Goal: Navigation & Orientation: Find specific page/section

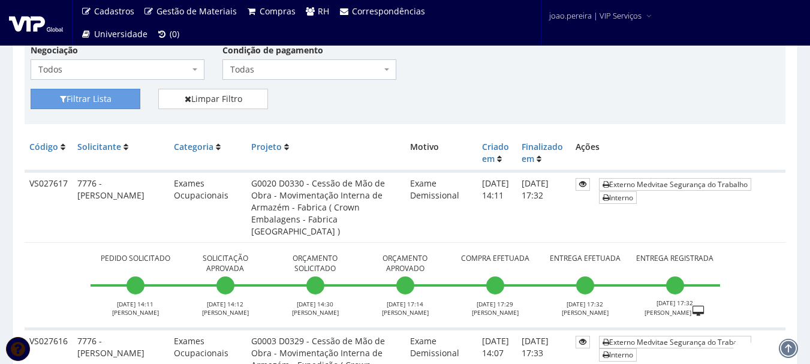
scroll to position [180, 0]
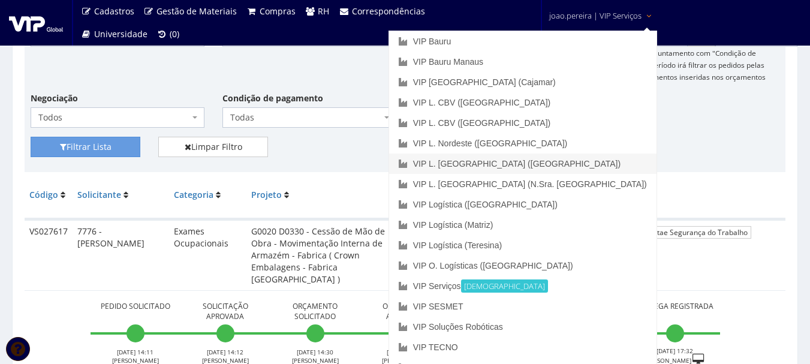
click at [590, 156] on link "VIP L. [GEOGRAPHIC_DATA] ([GEOGRAPHIC_DATA])" at bounding box center [523, 164] width 268 height 20
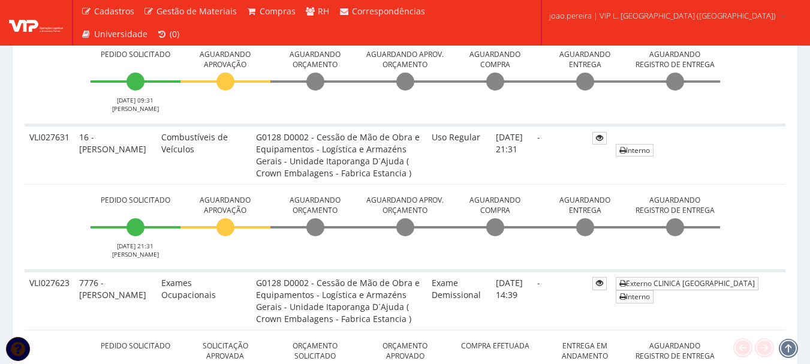
scroll to position [600, 0]
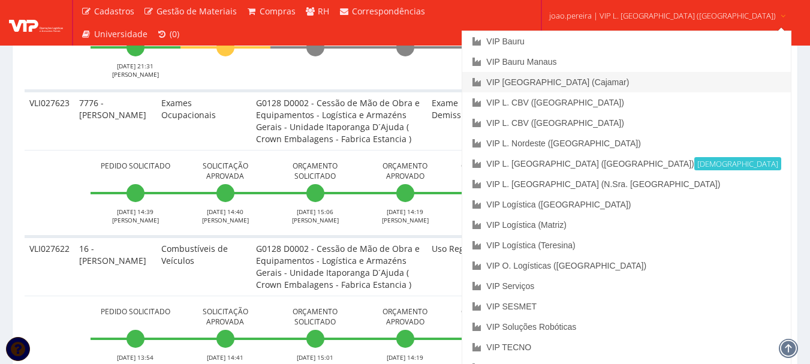
click at [597, 80] on link "VIP [GEOGRAPHIC_DATA] (Cajamar)" at bounding box center [627, 82] width 328 height 20
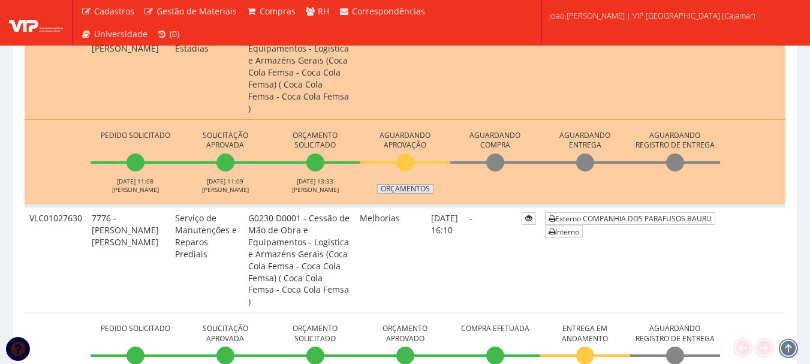
scroll to position [480, 0]
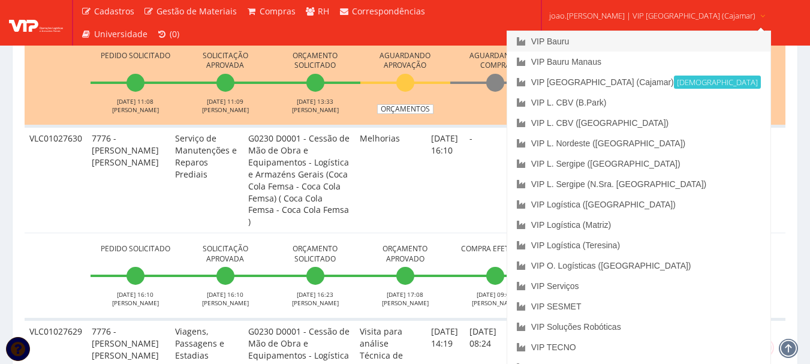
click at [575, 36] on link "VIP Bauru" at bounding box center [639, 41] width 263 height 20
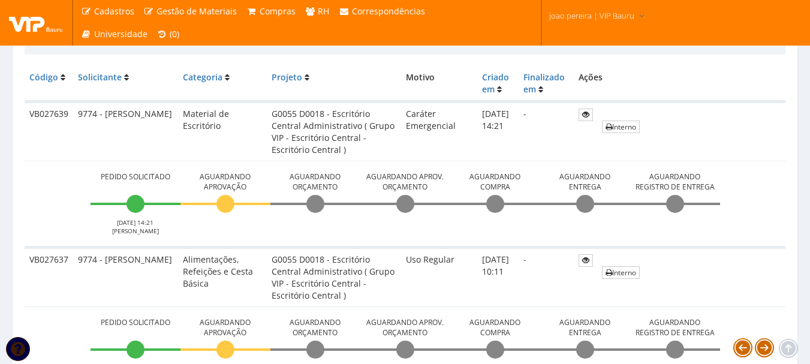
scroll to position [300, 0]
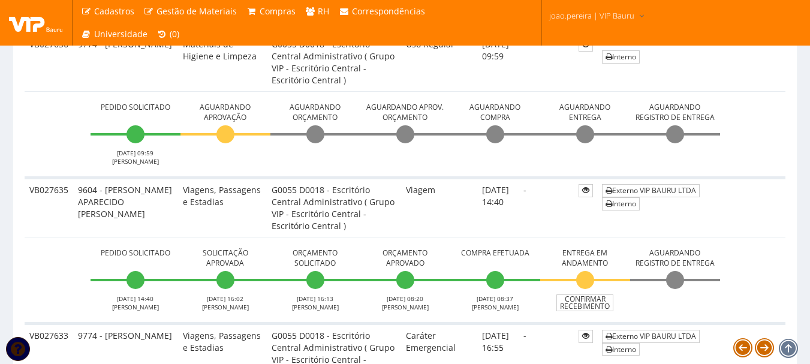
scroll to position [660, 0]
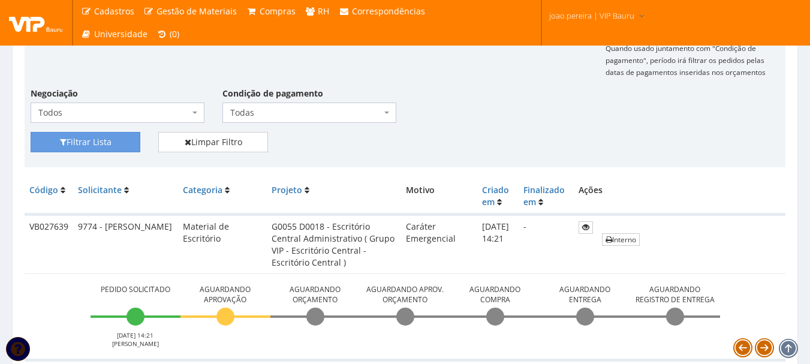
scroll to position [180, 0]
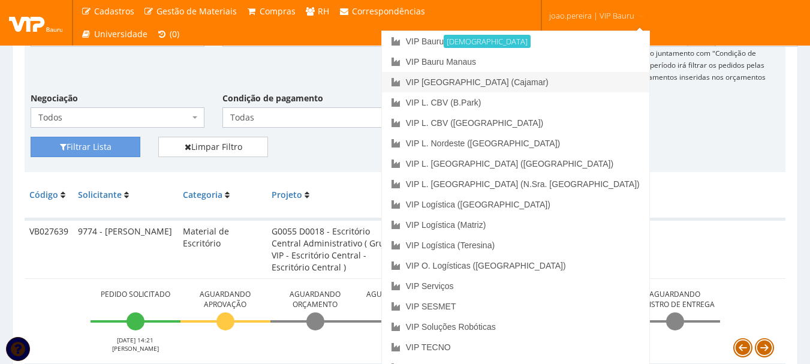
click at [573, 82] on link "VIP [GEOGRAPHIC_DATA] (Cajamar)" at bounding box center [516, 82] width 268 height 20
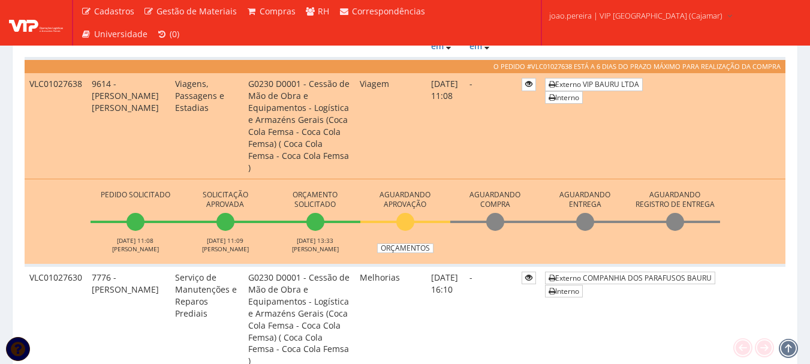
scroll to position [300, 0]
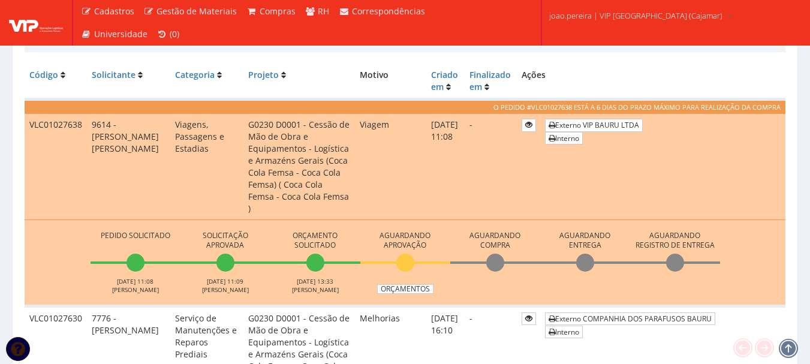
click at [409, 247] on li "Aguardando Aprovação Orçamentos" at bounding box center [406, 261] width 90 height 66
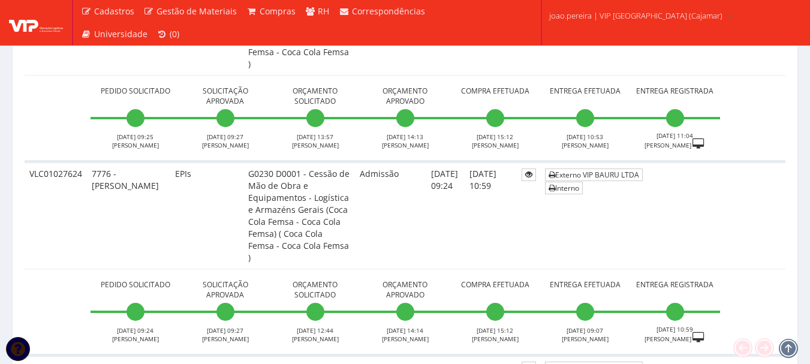
scroll to position [1260, 0]
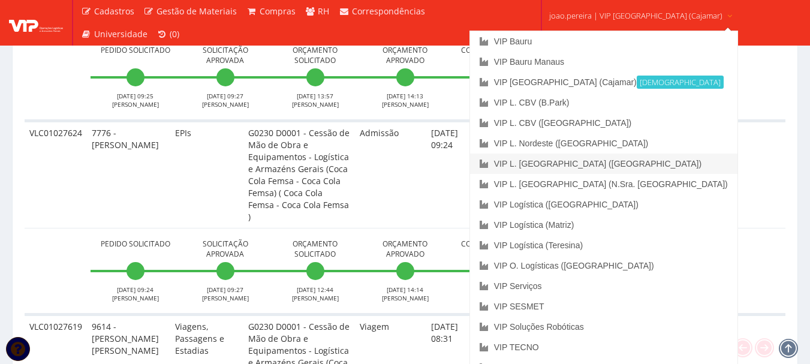
click at [582, 170] on link "VIP L. [GEOGRAPHIC_DATA] ([GEOGRAPHIC_DATA])" at bounding box center [604, 164] width 268 height 20
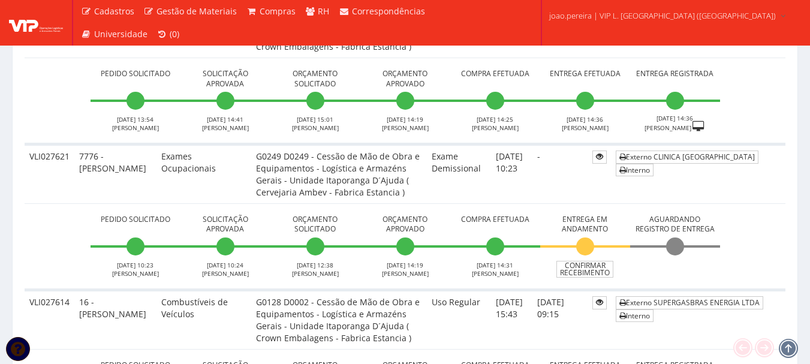
scroll to position [840, 0]
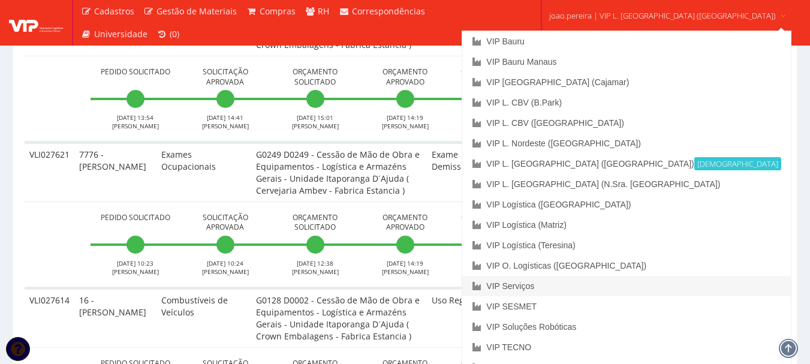
click at [575, 286] on link "VIP Serviços" at bounding box center [627, 286] width 328 height 20
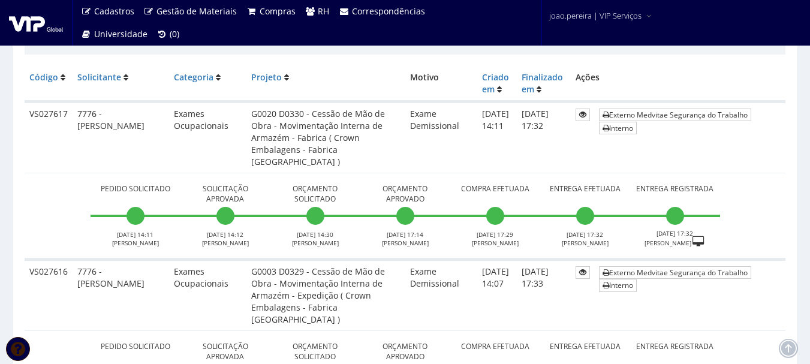
scroll to position [300, 0]
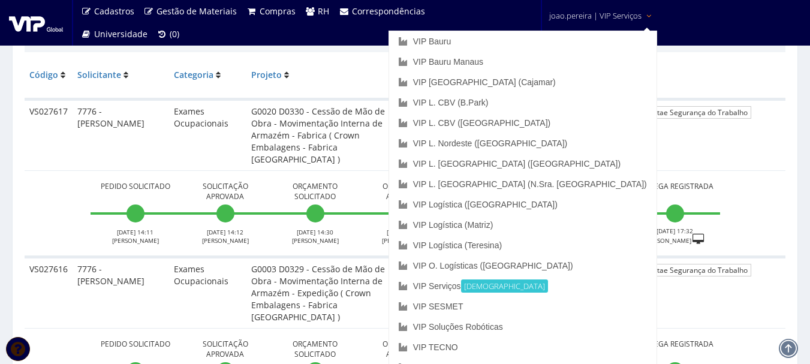
click at [604, 12] on span "joao.pereira | VIP Serviços" at bounding box center [596, 16] width 92 height 12
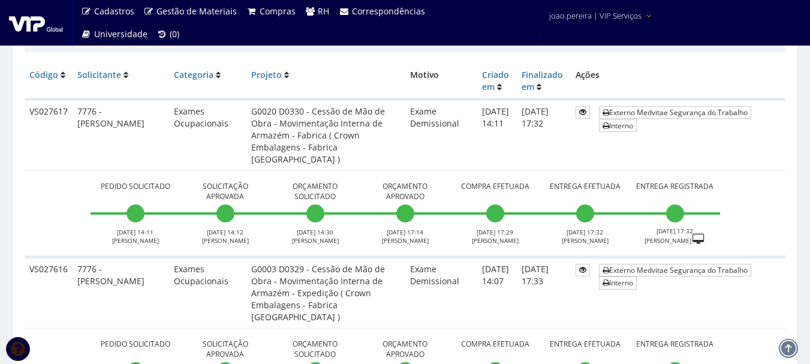
click at [606, 17] on span "joao.pereira | VIP Serviços" at bounding box center [596, 16] width 92 height 12
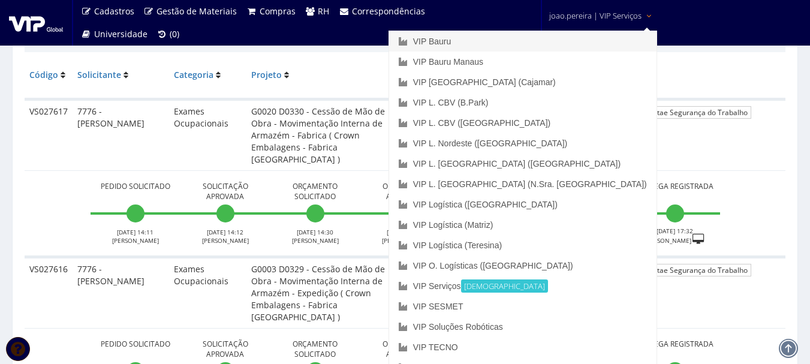
click at [541, 47] on link "VIP Bauru" at bounding box center [523, 41] width 268 height 20
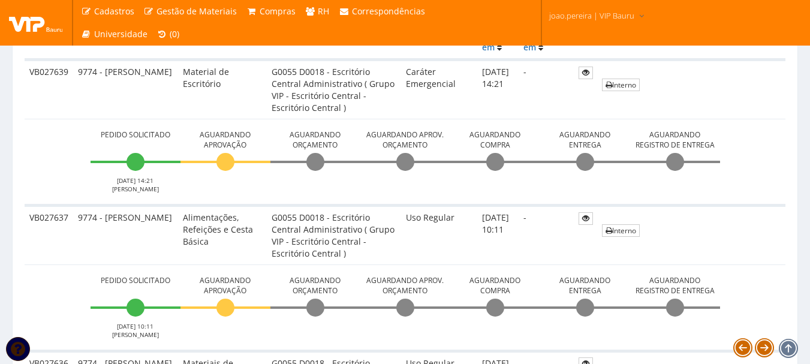
scroll to position [240, 0]
